Goal: Task Accomplishment & Management: Manage account settings

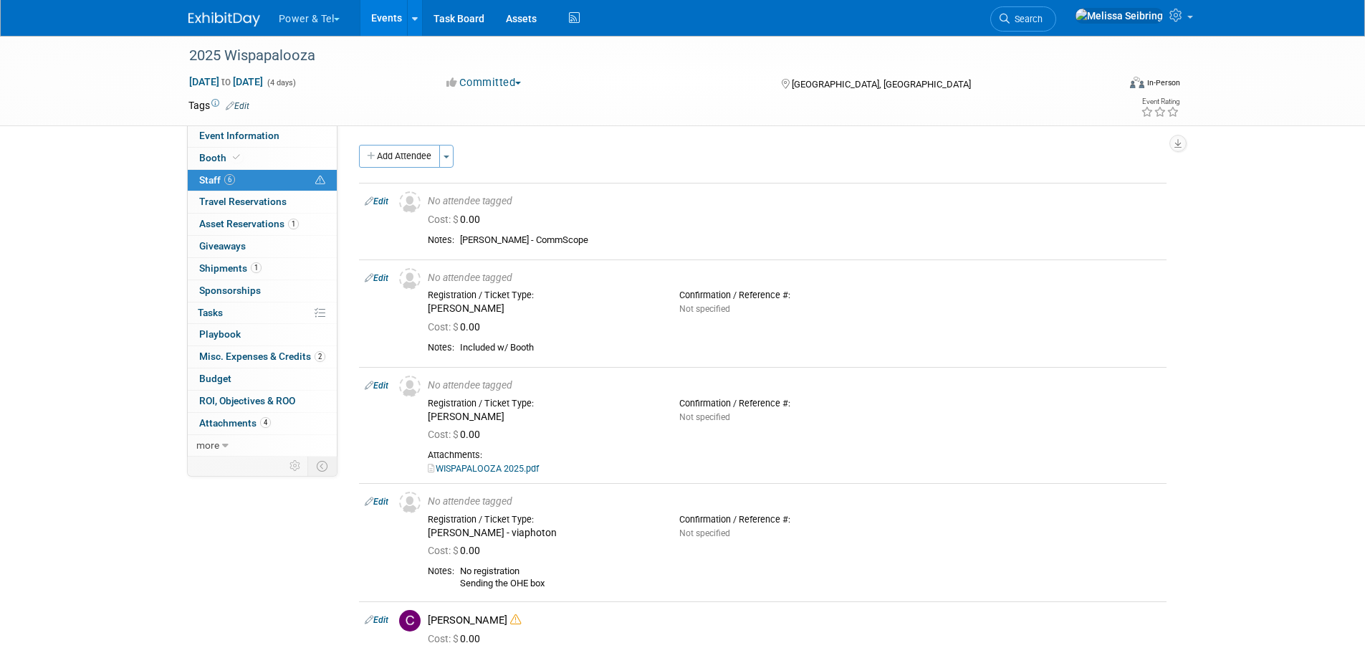
click at [1199, 16] on div "Power & Tel Choose Workspace: Power & Tel Power & Tel Events Add Event Bulk Upl…" at bounding box center [682, 18] width 1365 height 37
click at [1185, 16] on icon at bounding box center [1178, 15] width 16 height 13
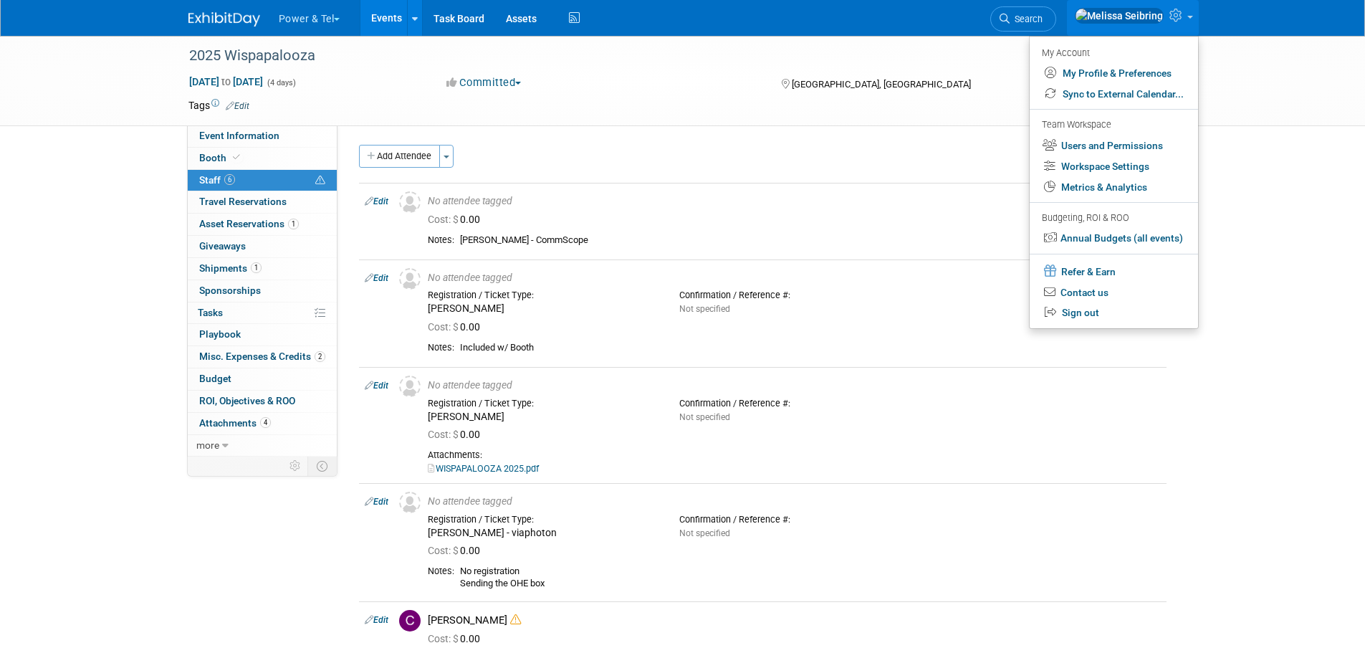
click at [229, 23] on img at bounding box center [224, 19] width 72 height 14
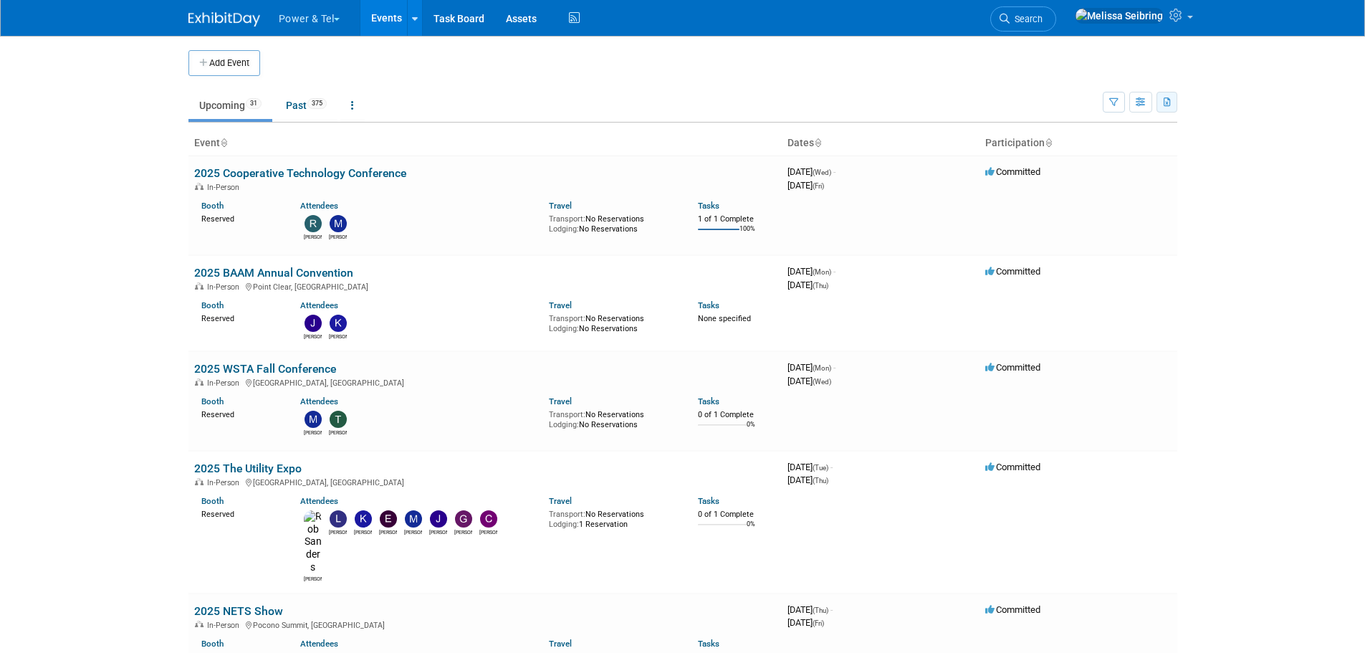
click at [1165, 105] on icon "button" at bounding box center [1168, 102] width 8 height 9
click at [1038, 170] on link "Export All (406 Events)" at bounding box center [1088, 170] width 156 height 20
drag, startPoint x: 1114, startPoint y: 110, endPoint x: 1117, endPoint y: 123, distance: 13.4
click at [1114, 110] on button "button" at bounding box center [1114, 102] width 22 height 21
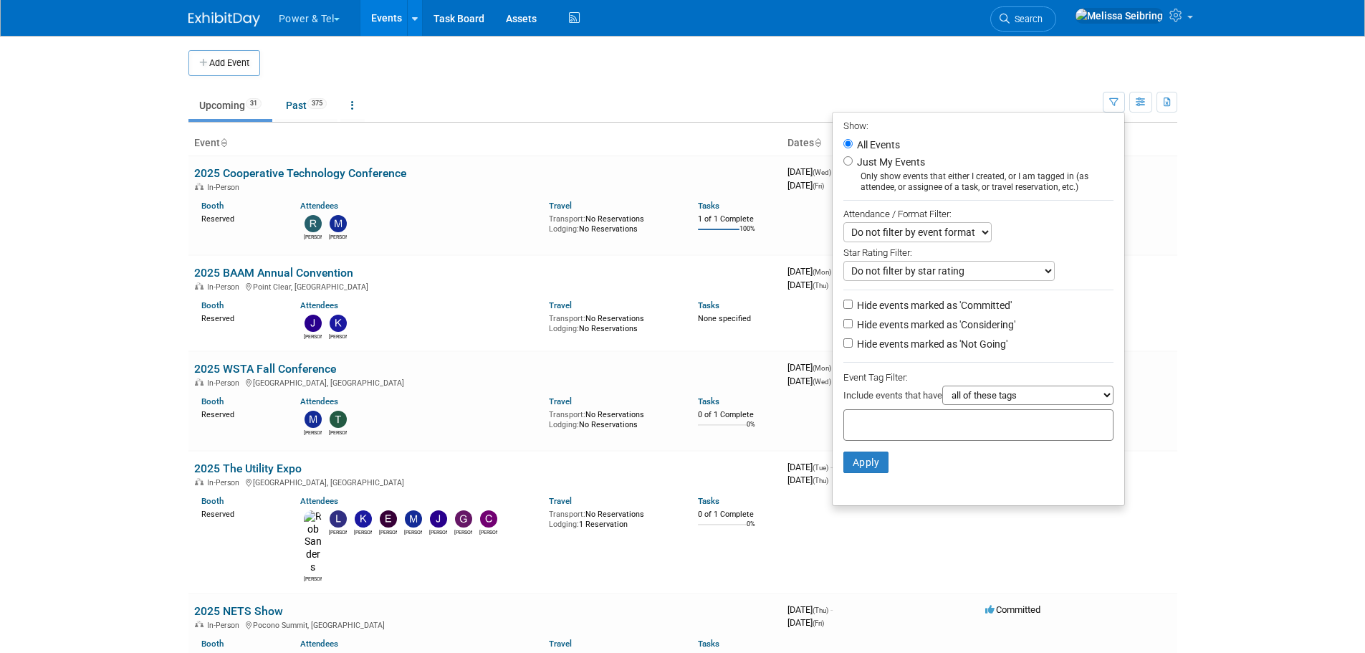
click at [960, 228] on select "Do not filter by event format Only show In-Person events Only show Virtual even…" at bounding box center [917, 232] width 148 height 20
click at [1222, 361] on body "Power & Tel Choose Workspace: Power & Tel Power & Tel Events Add Event Bulk Upl…" at bounding box center [682, 326] width 1365 height 653
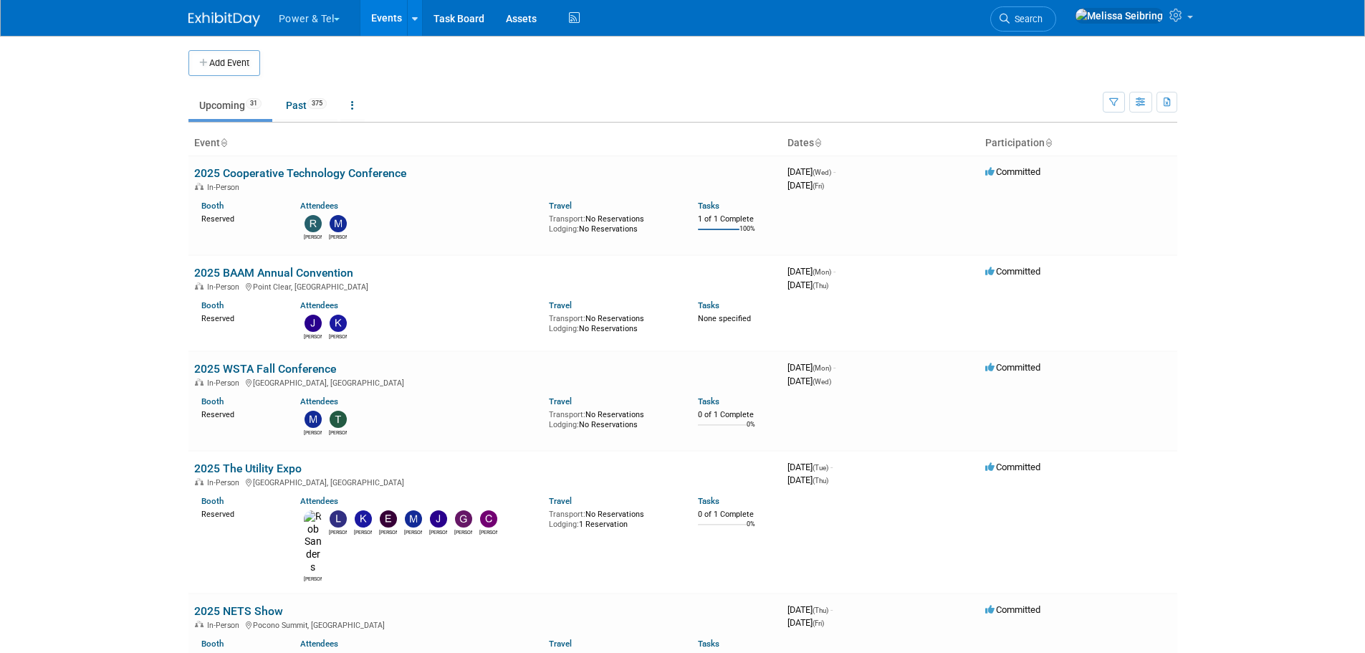
click at [1043, 14] on span "Search" at bounding box center [1026, 19] width 33 height 11
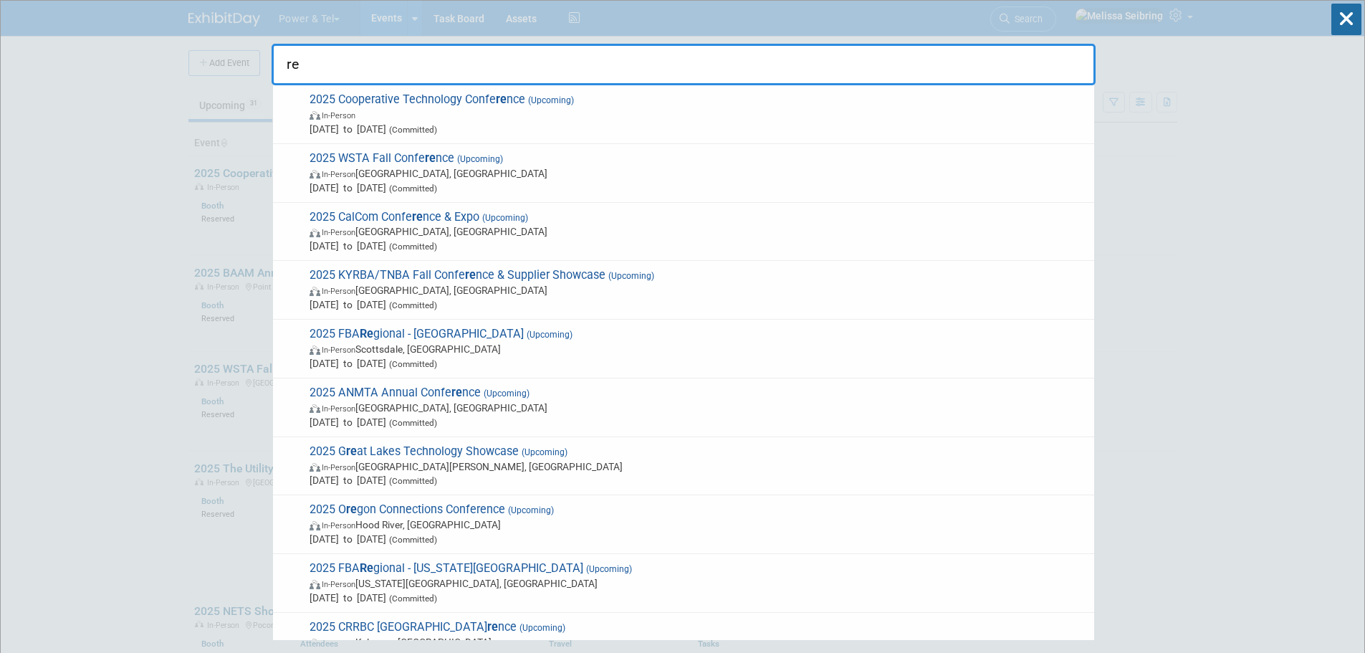
type input "r"
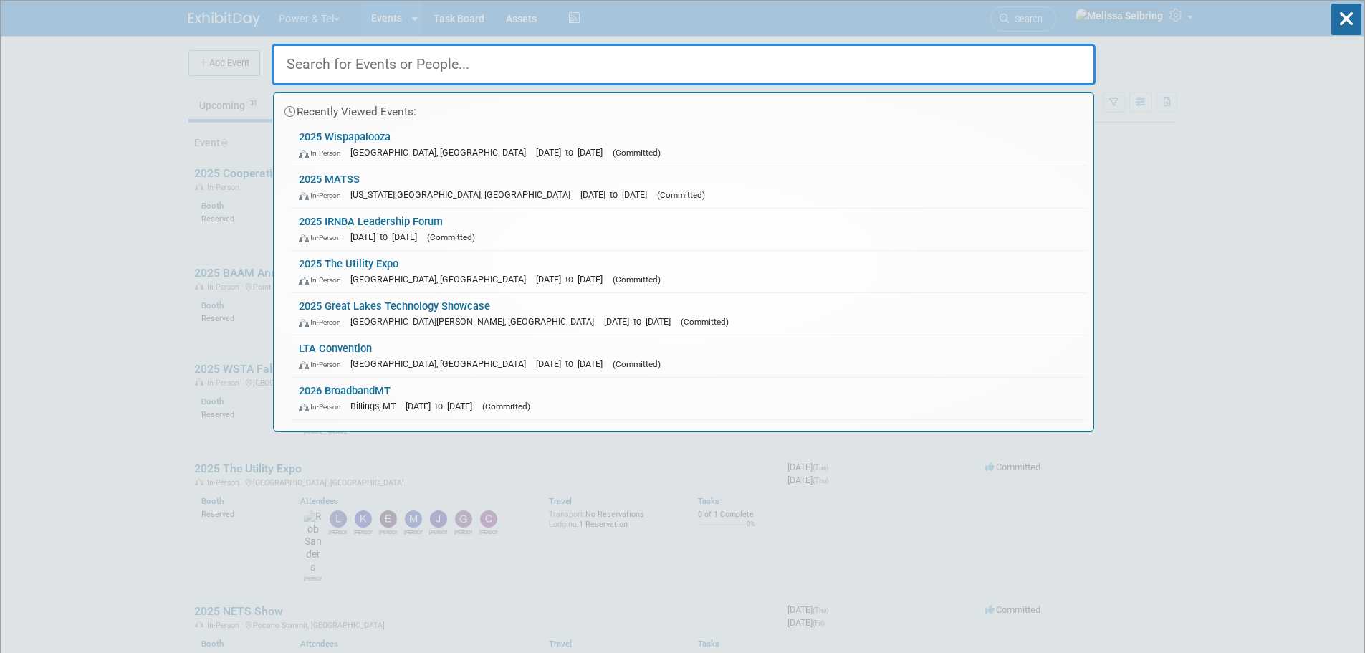
type input "s"
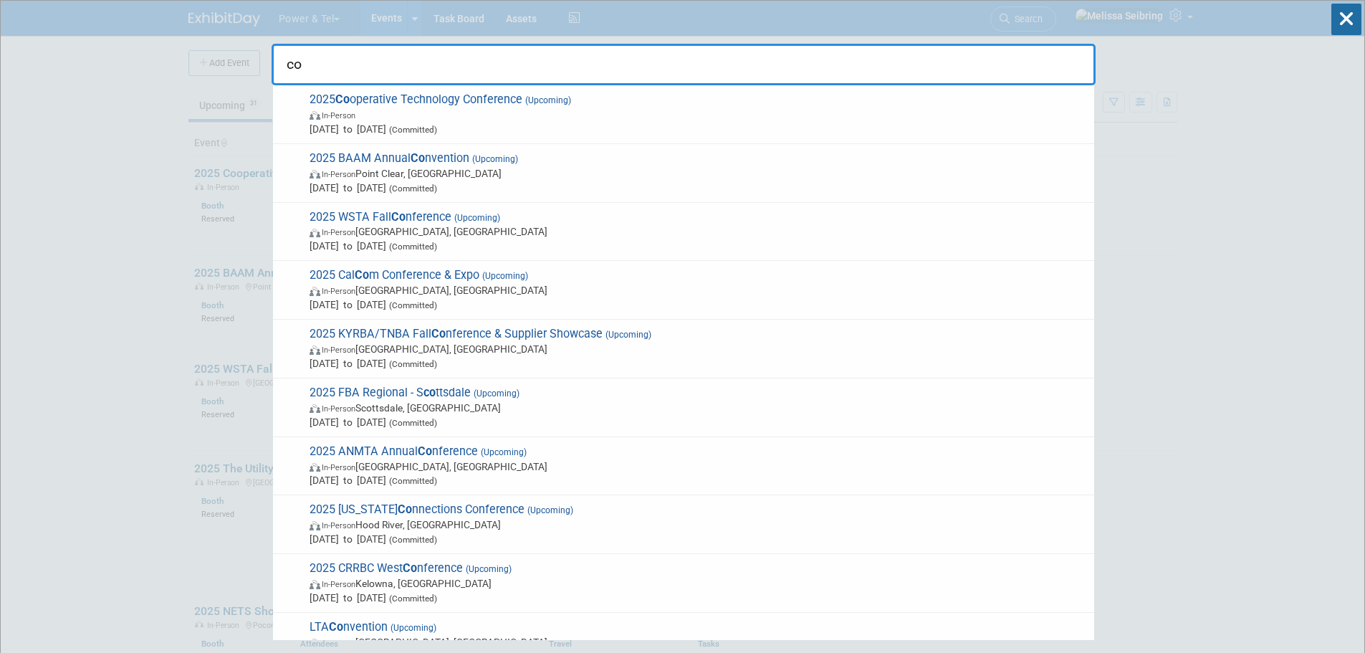
type input "c"
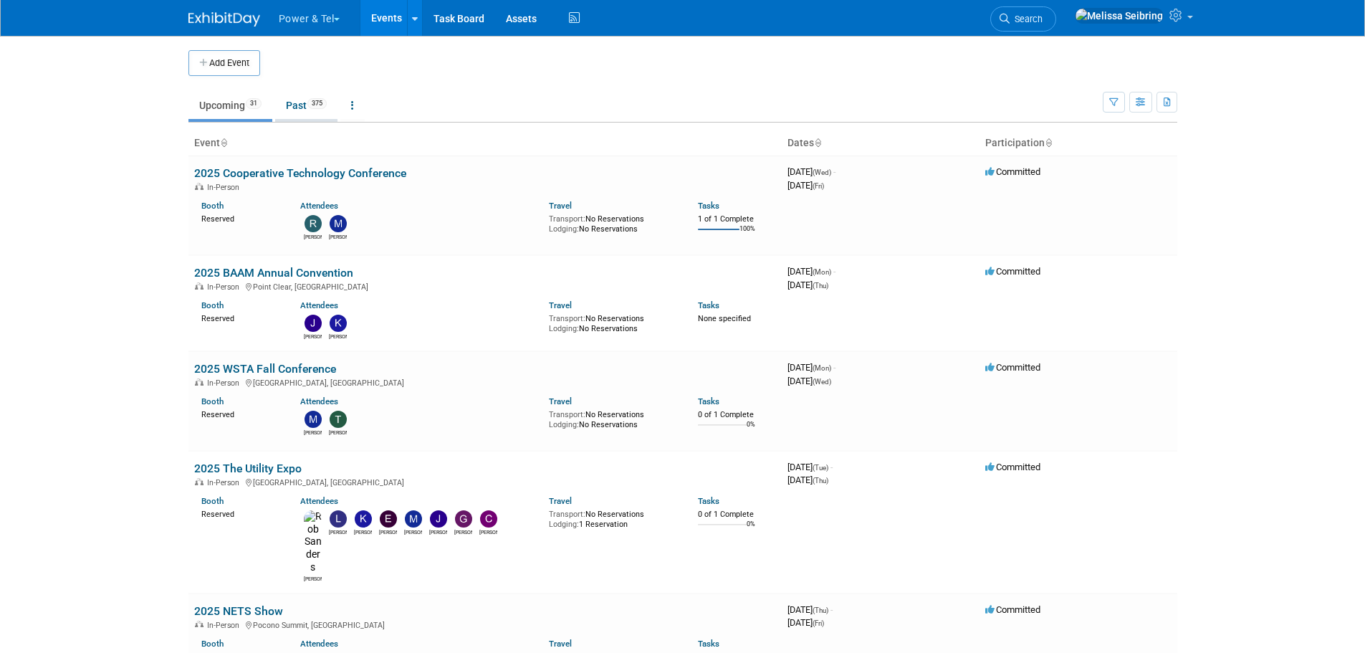
click at [307, 102] on link "Past 375" at bounding box center [306, 105] width 62 height 27
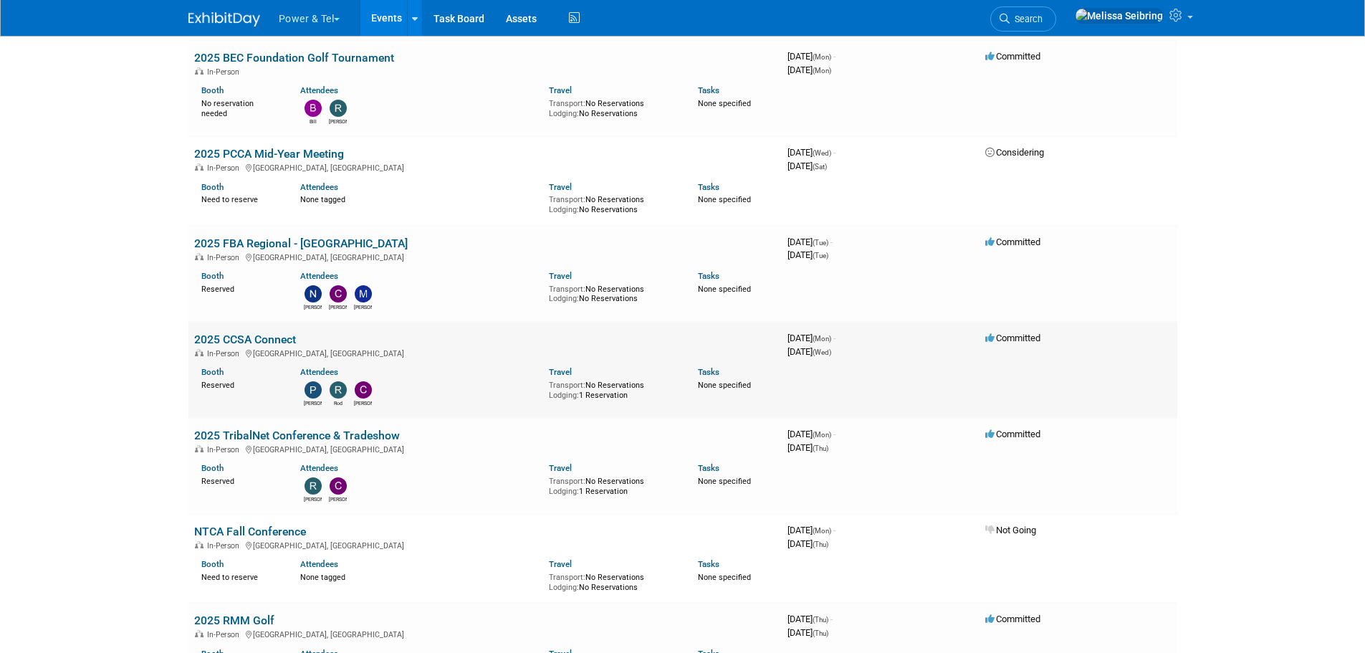
scroll to position [1147, 0]
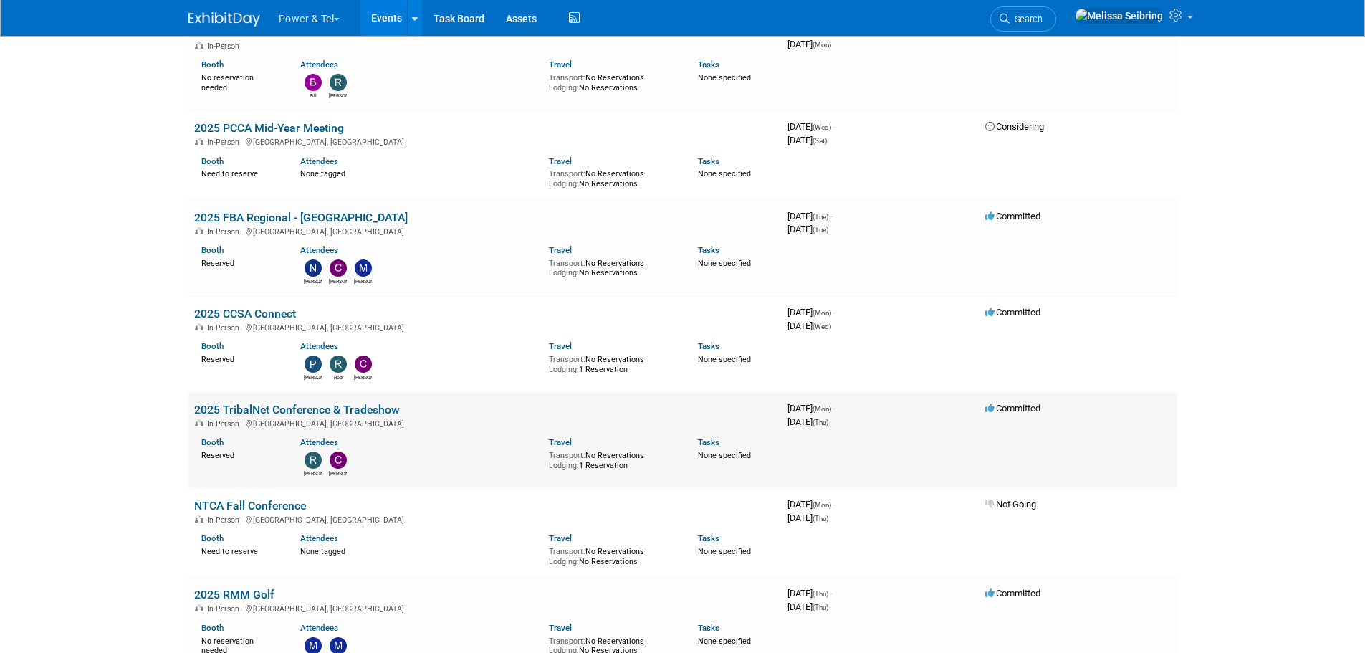
click at [334, 408] on link "2025 TribalNet Conference & Tradeshow" at bounding box center [297, 410] width 206 height 14
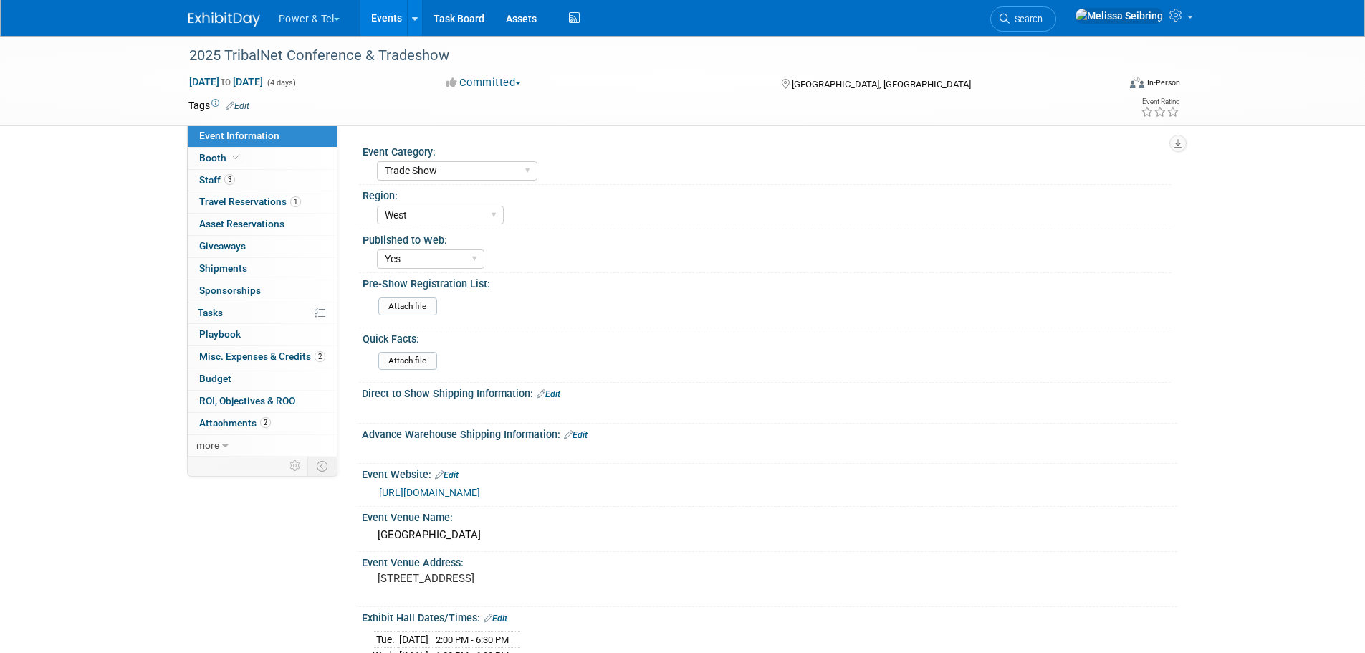
select select "Trade Show"
select select "West"
select select "Yes"
click at [239, 419] on span "Attachments 2" at bounding box center [235, 422] width 72 height 11
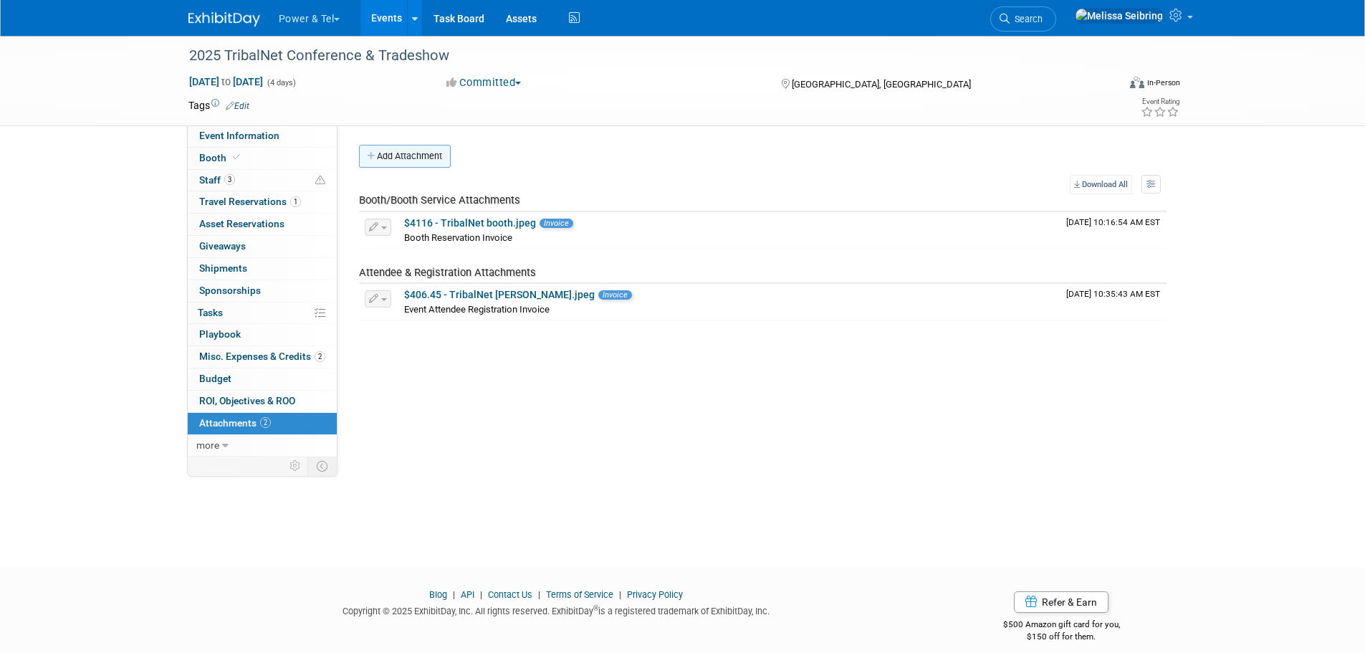
click at [387, 158] on button "Add Attachment" at bounding box center [405, 156] width 92 height 23
